Goal: Task Accomplishment & Management: Manage account settings

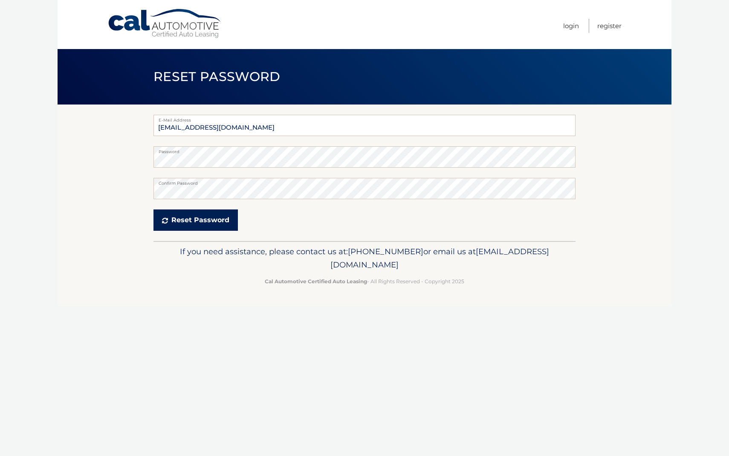
click at [190, 219] on button "Reset Password" at bounding box center [195, 219] width 84 height 21
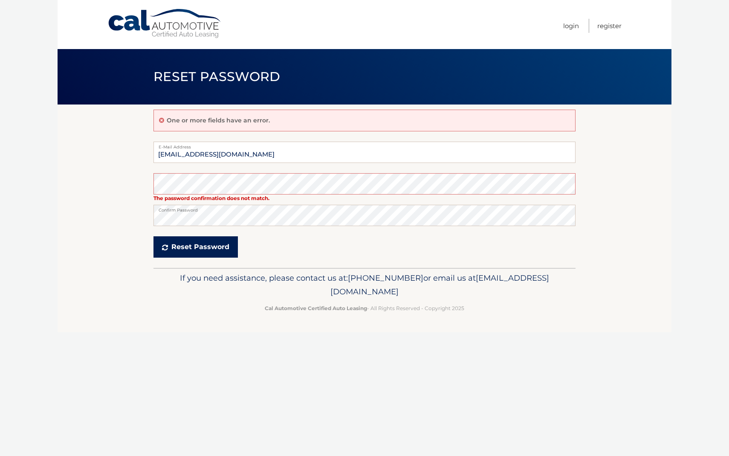
click at [191, 249] on button "Reset Password" at bounding box center [195, 246] width 84 height 21
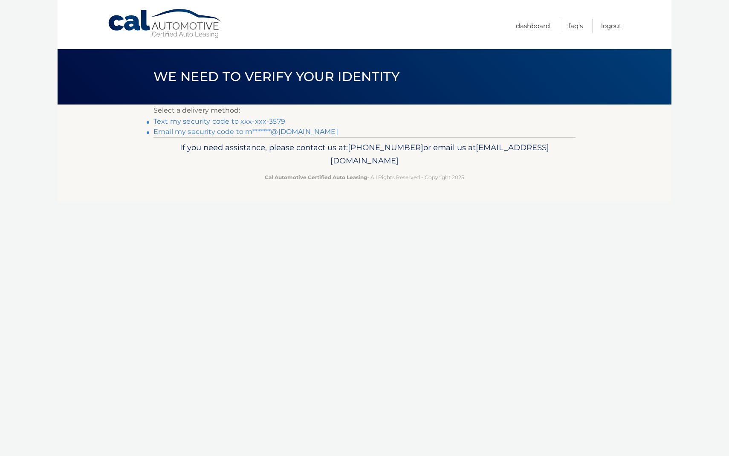
click at [235, 122] on link "Text my security code to xxx-xxx-3579" at bounding box center [219, 121] width 132 height 8
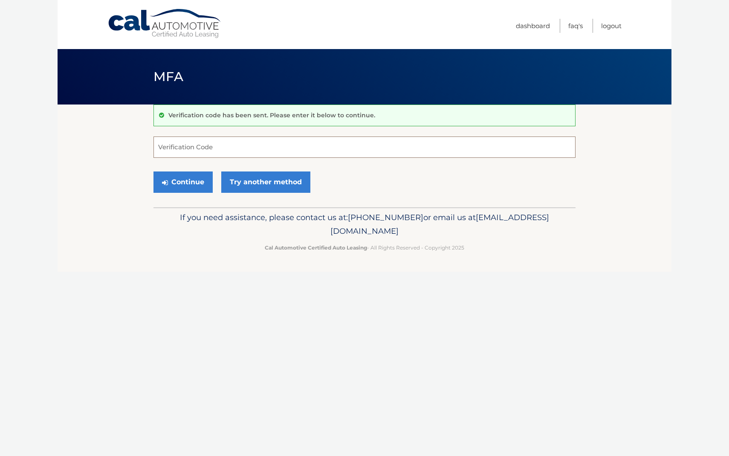
click at [215, 144] on input "Verification Code" at bounding box center [364, 146] width 422 height 21
type input "282321"
click at [194, 183] on button "Continue" at bounding box center [182, 181] width 59 height 21
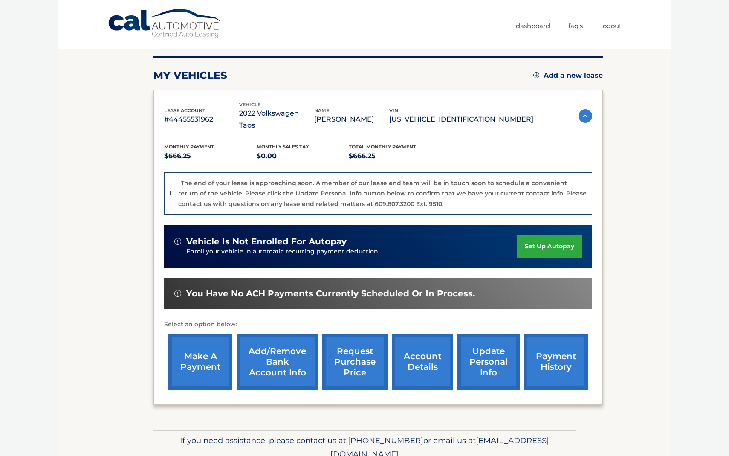
scroll to position [113, 0]
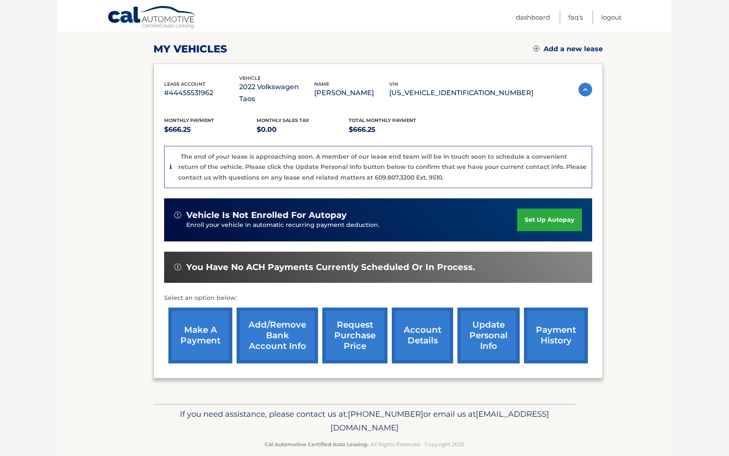
click at [438, 324] on link "account details" at bounding box center [422, 335] width 61 height 56
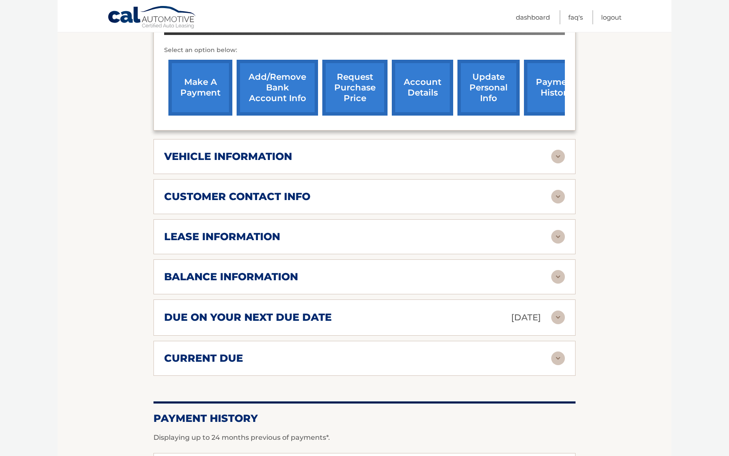
scroll to position [317, 0]
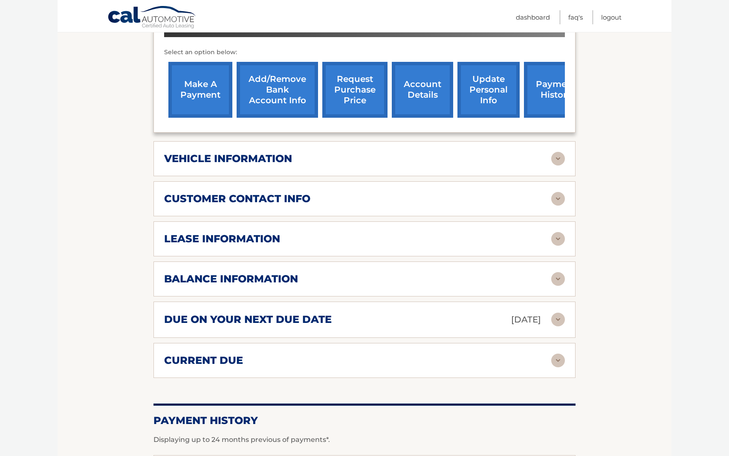
click at [511, 312] on p "[DATE]" at bounding box center [526, 319] width 30 height 15
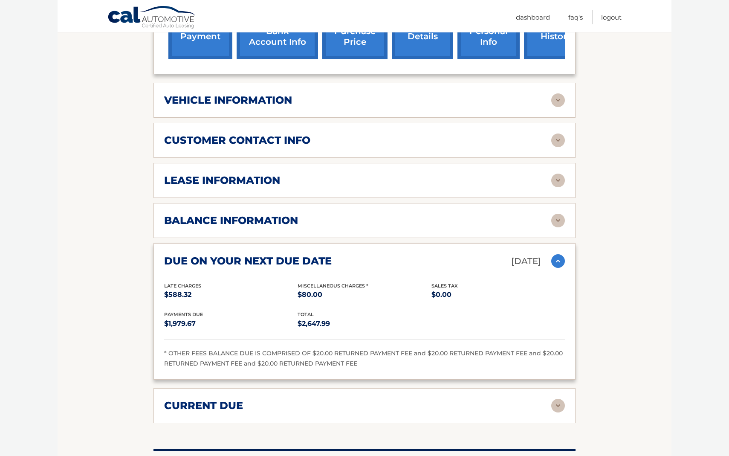
scroll to position [377, 0]
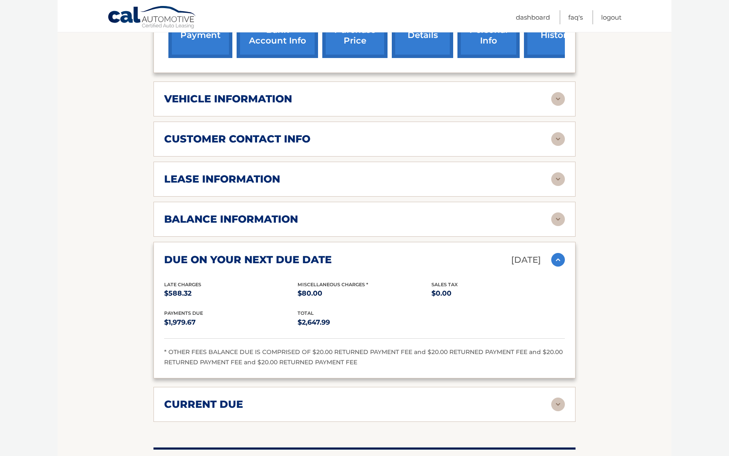
click at [198, 398] on h2 "current due" at bounding box center [203, 404] width 79 height 13
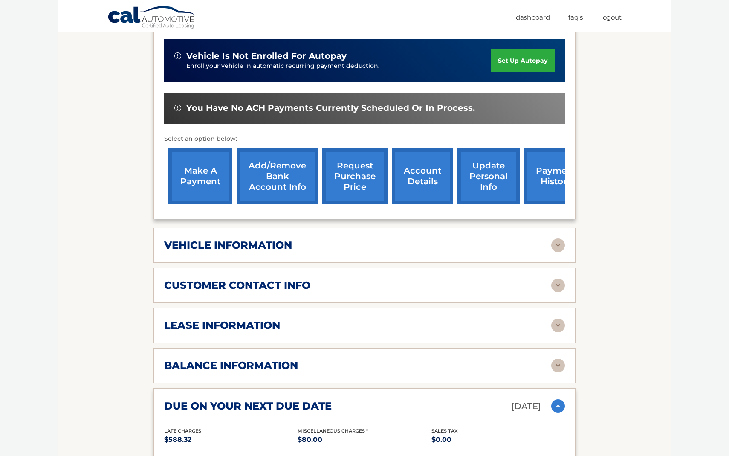
scroll to position [0, 0]
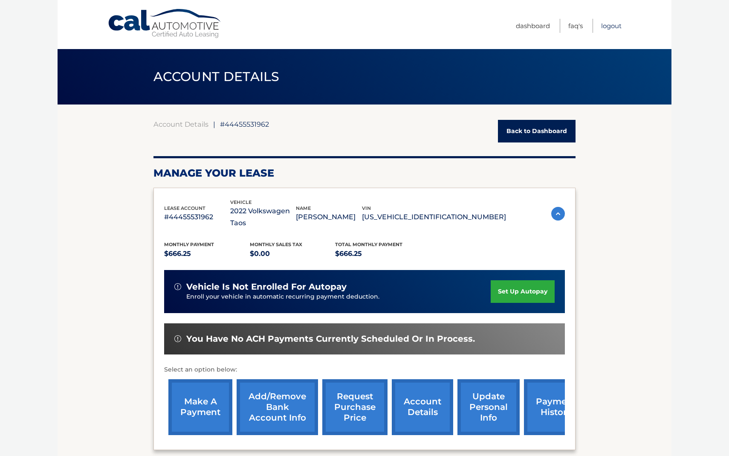
click at [612, 26] on link "Logout" at bounding box center [611, 26] width 20 height 14
